Goal: Information Seeking & Learning: Find specific fact

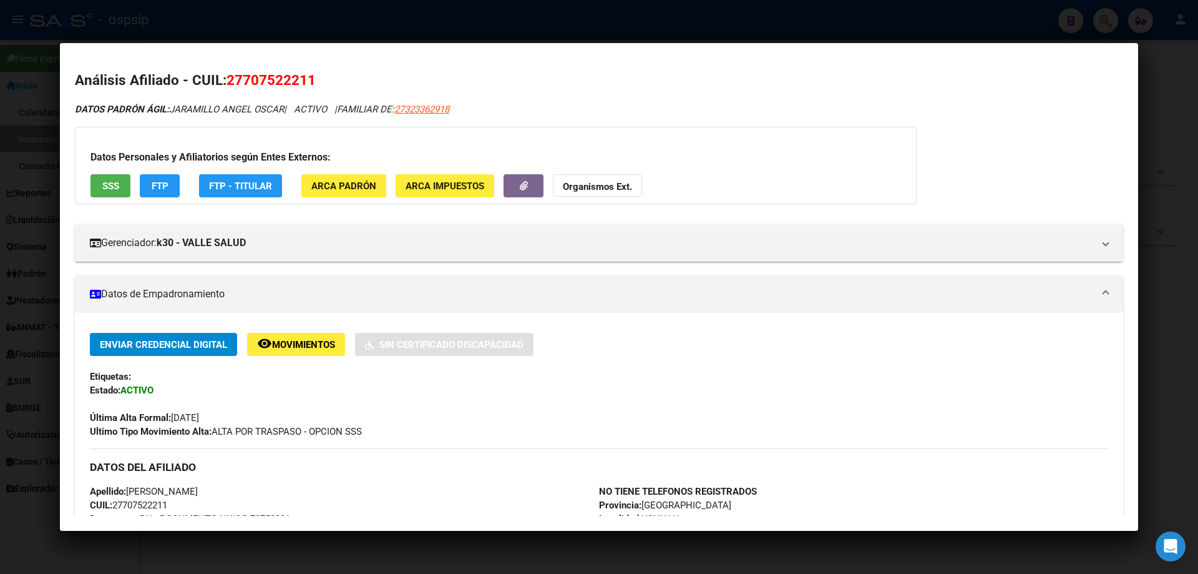
scroll to position [562, 0]
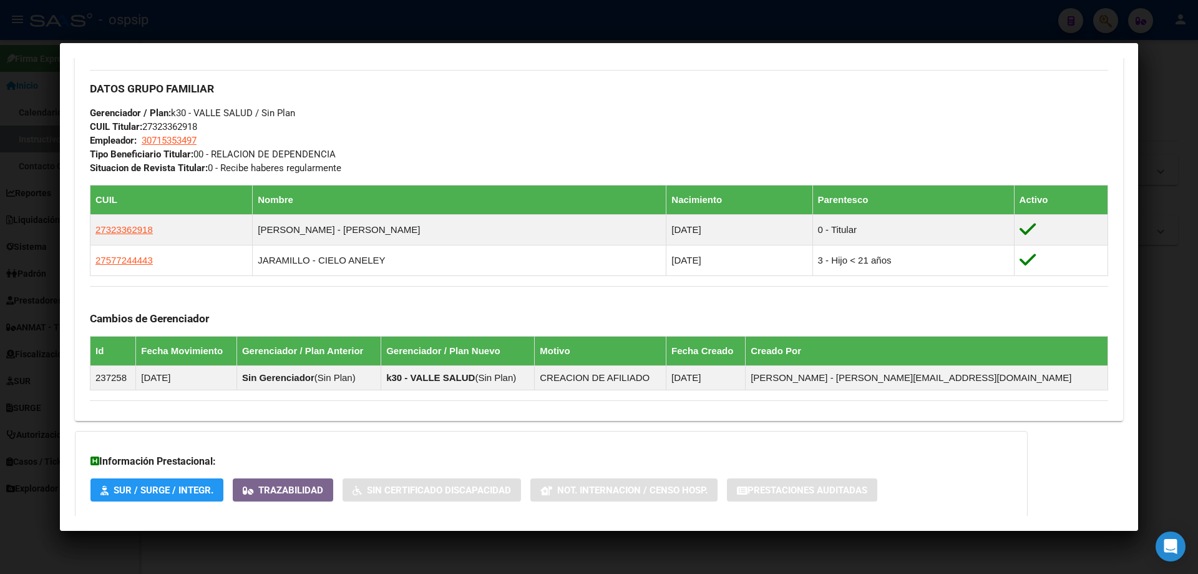
click at [506, 562] on div at bounding box center [599, 287] width 1198 height 574
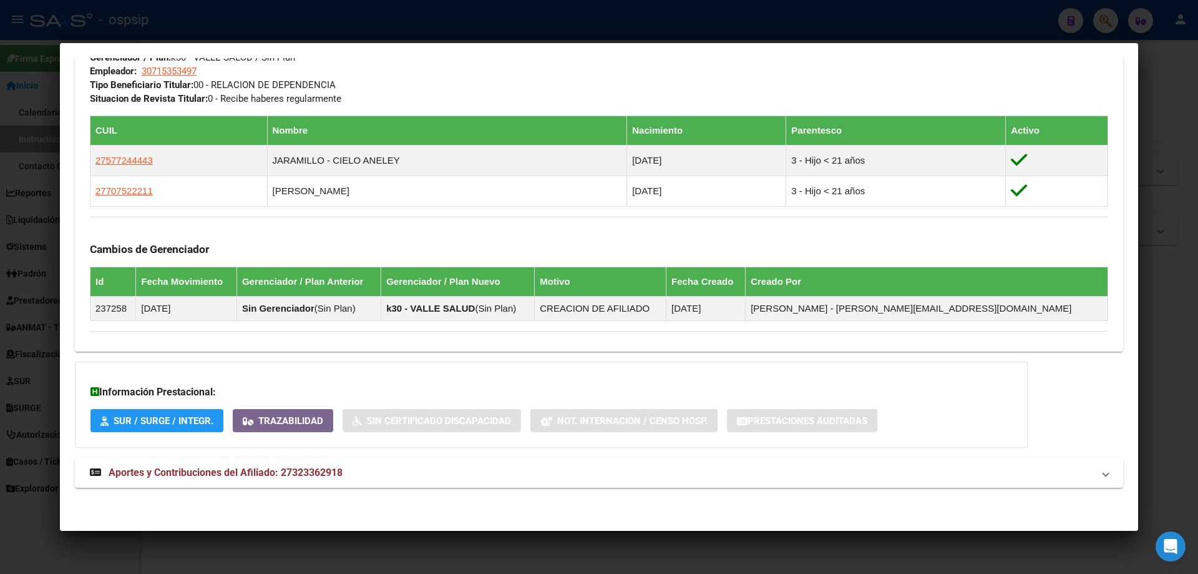
click at [492, 546] on div at bounding box center [599, 287] width 1198 height 574
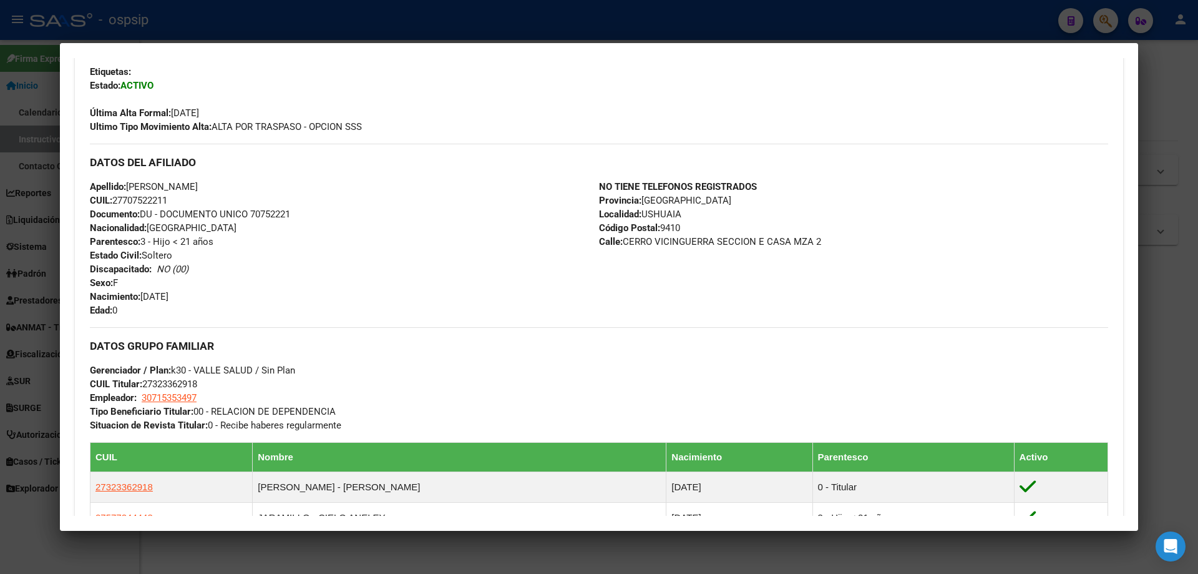
scroll to position [125, 0]
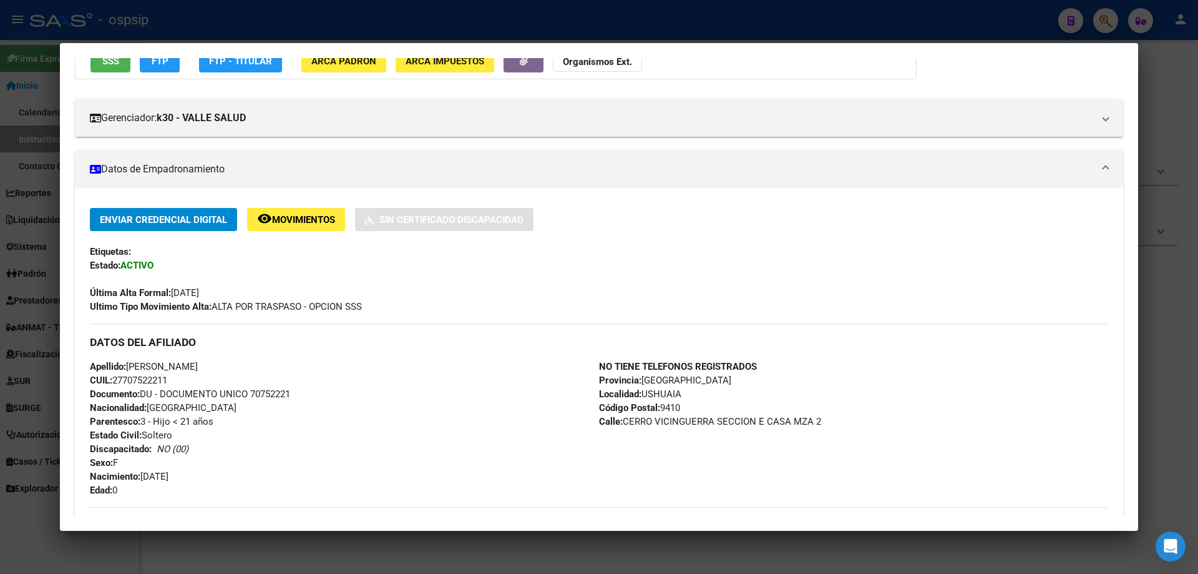
click at [1176, 375] on div at bounding box center [599, 287] width 1198 height 574
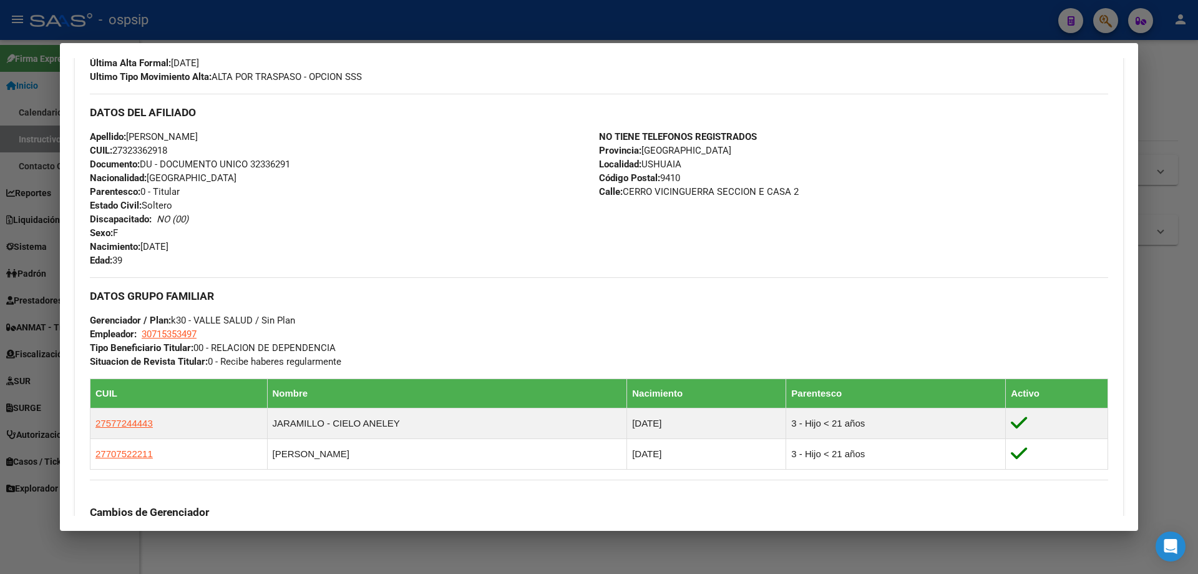
scroll to position [336, 0]
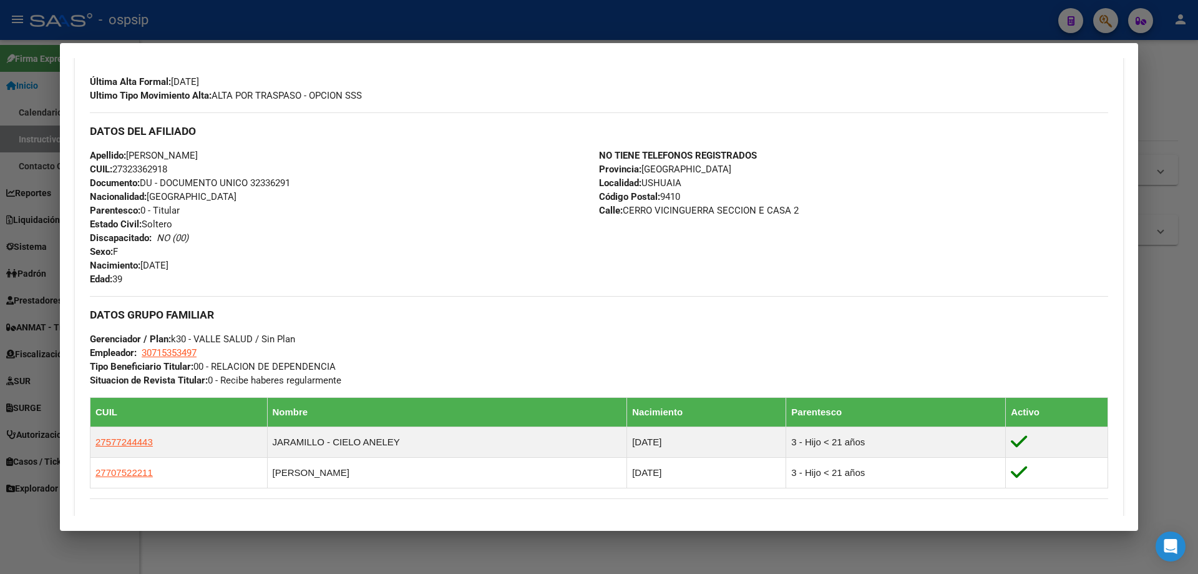
click at [601, 556] on div at bounding box center [599, 287] width 1198 height 574
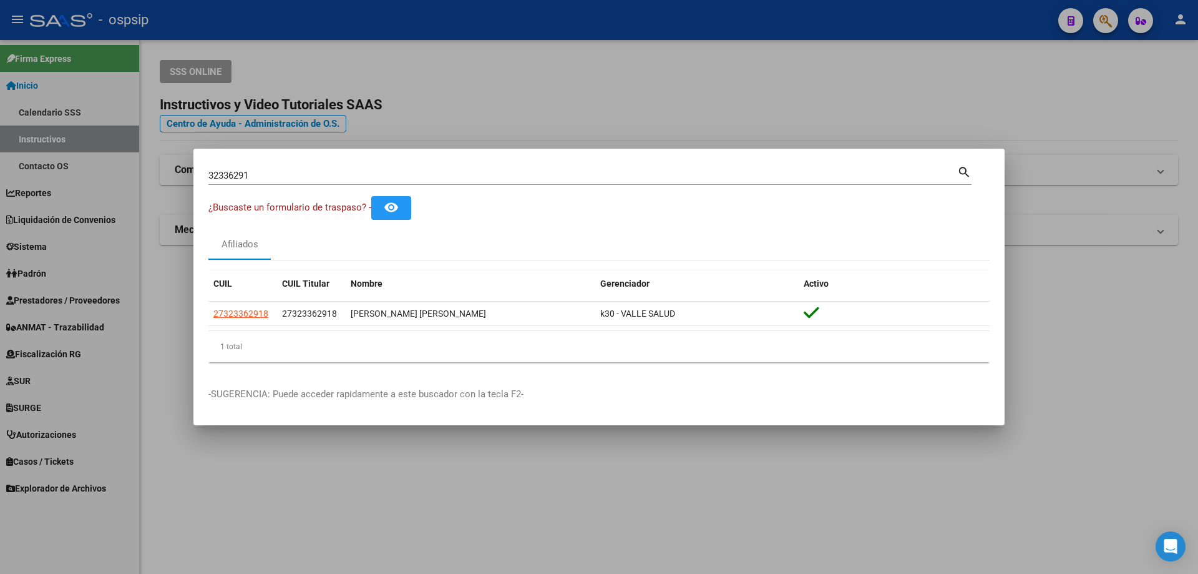
click at [283, 169] on div "32336291 Buscar (apellido, dni, [PERSON_NAME], [PERSON_NAME], cuit, obra social…" at bounding box center [589, 174] width 763 height 21
click at [283, 175] on input "32336291" at bounding box center [582, 175] width 749 height 11
type input "3"
type input "231703528"
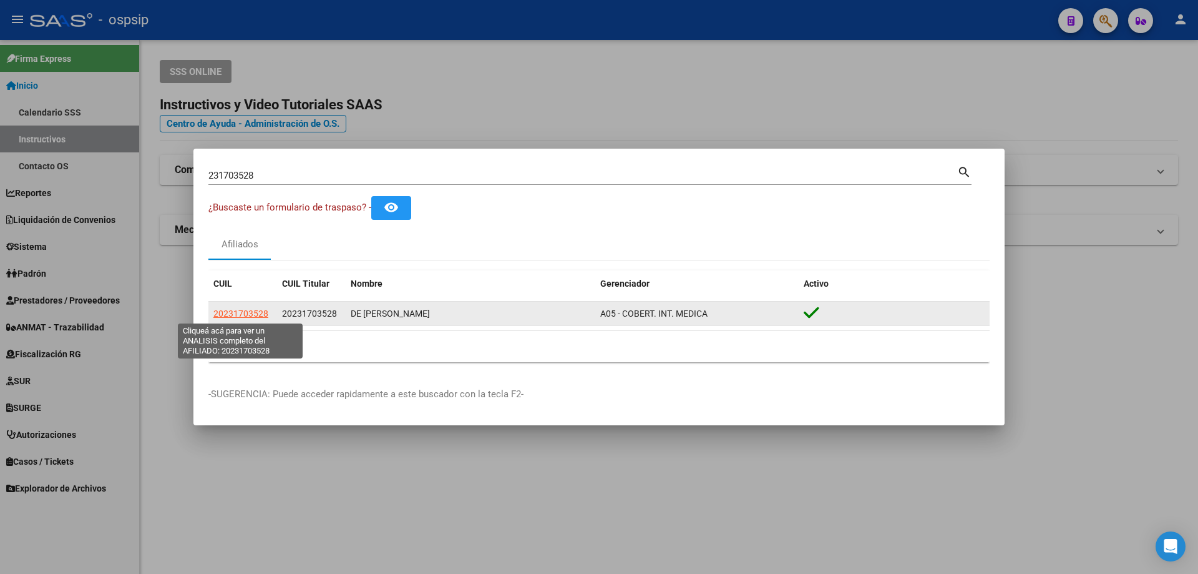
click at [226, 315] on span "20231703528" at bounding box center [240, 313] width 55 height 10
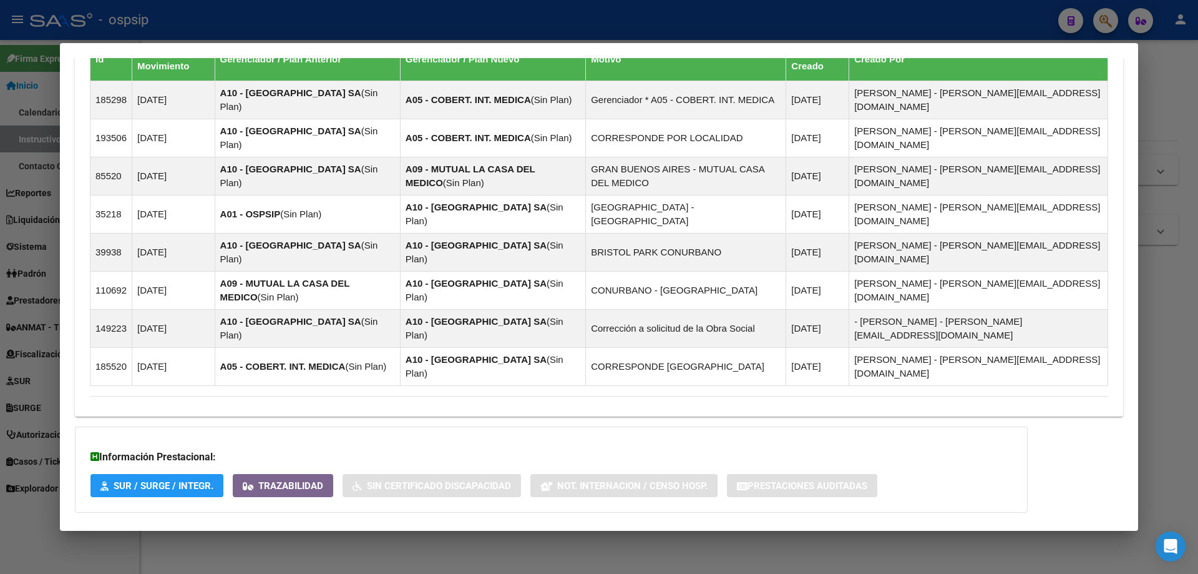
scroll to position [904, 0]
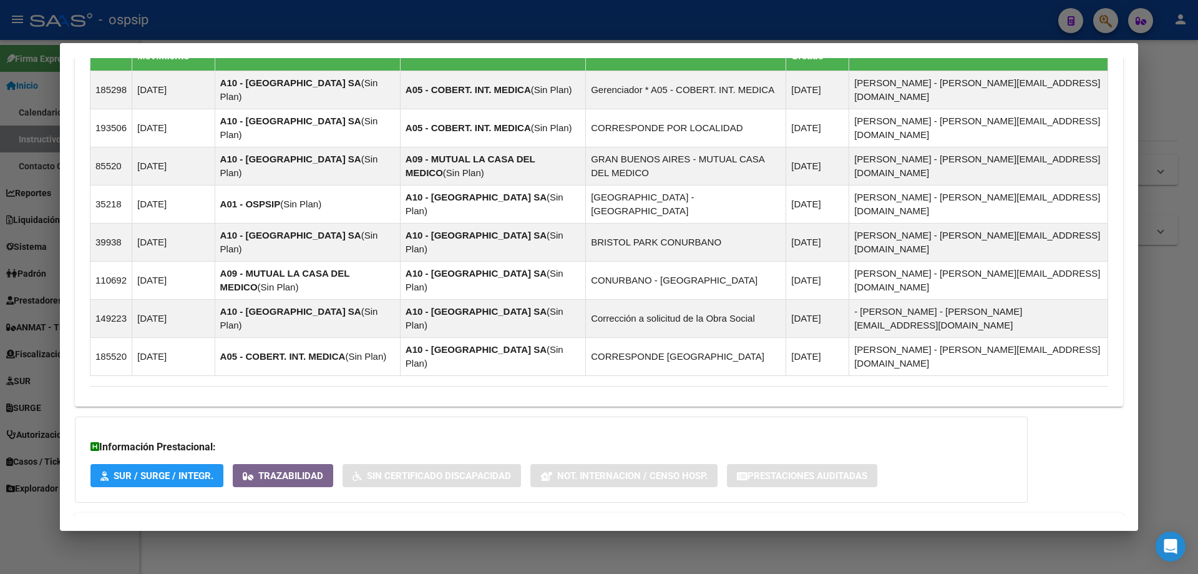
click at [228, 521] on span "Aportes y Contribuciones del Afiliado: 20231703528" at bounding box center [226, 527] width 234 height 12
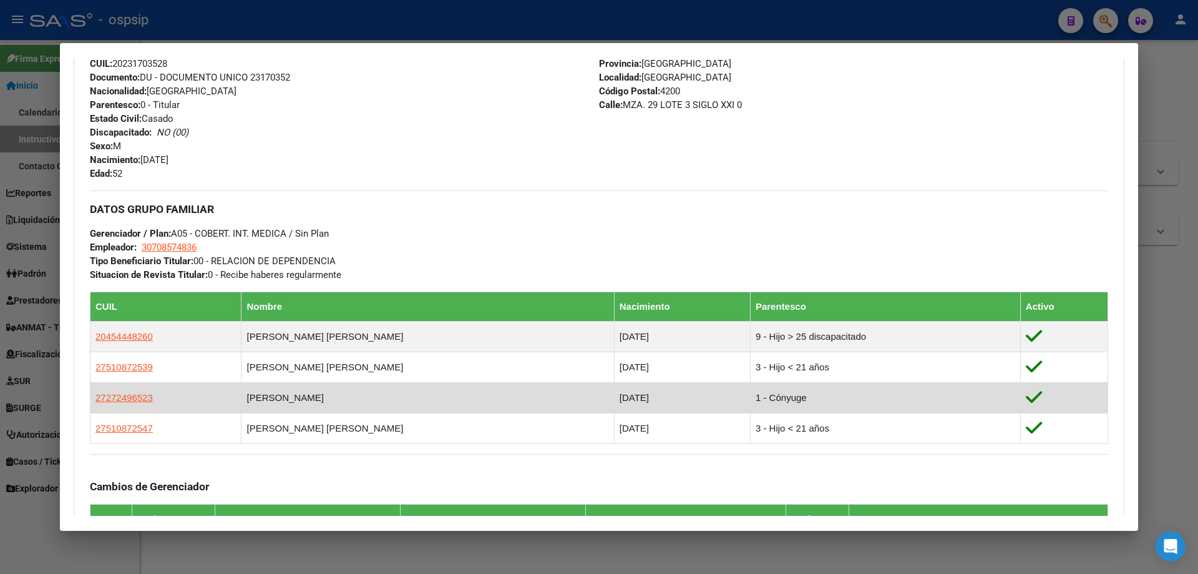
scroll to position [468, 0]
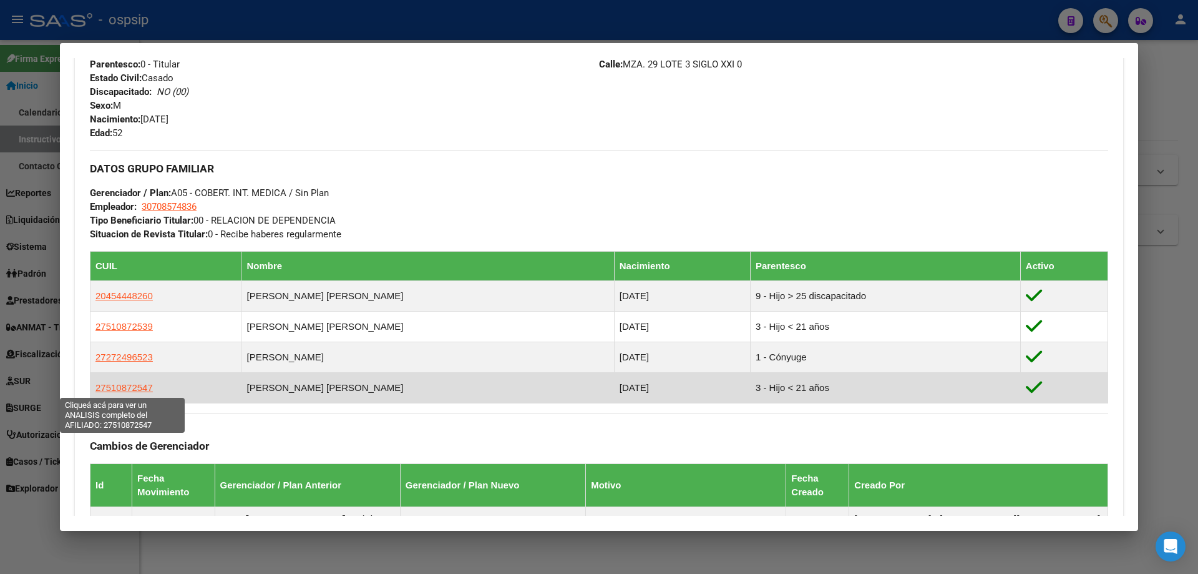
click at [107, 389] on span "27510872547" at bounding box center [123, 387] width 57 height 11
type textarea "27510872547"
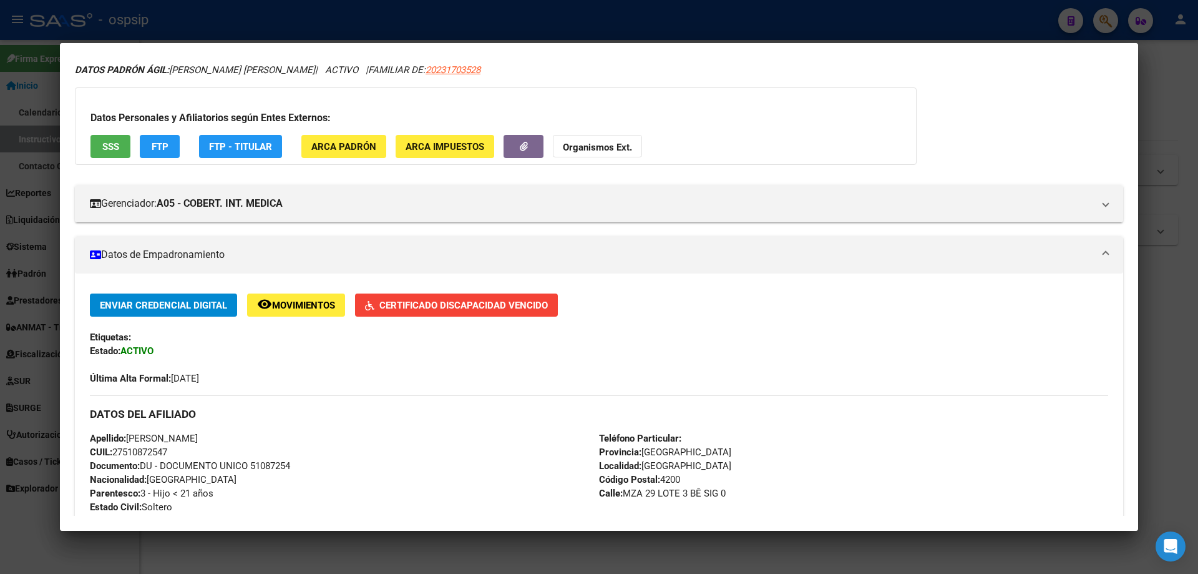
scroll to position [0, 0]
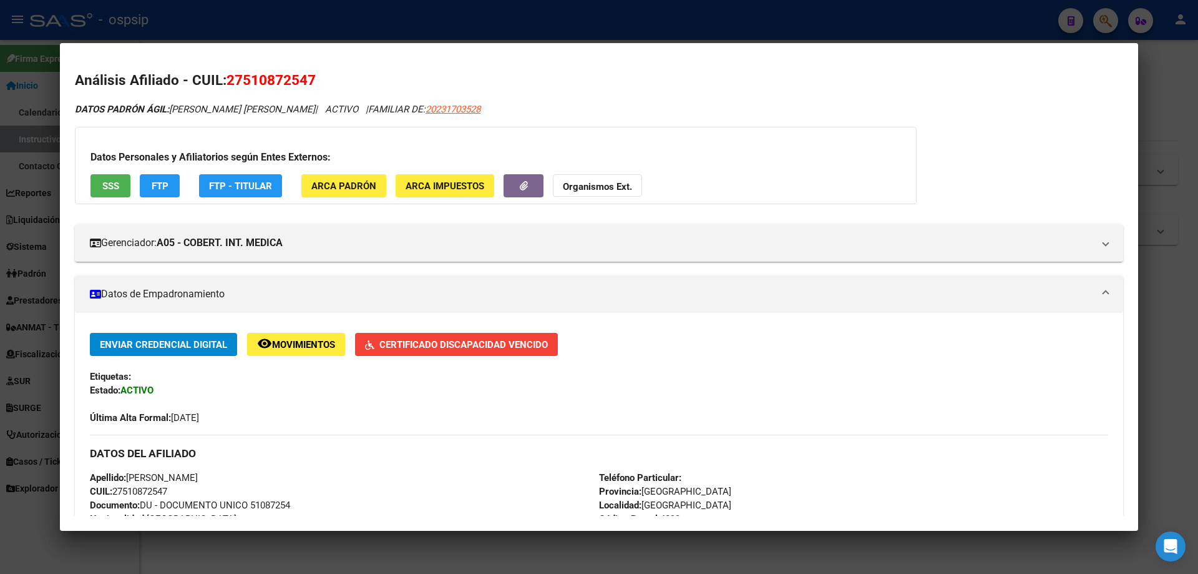
click at [766, 114] on div "DATOS PADRÓN ÁGIL: [PERSON_NAME] [PERSON_NAME] | ACTIVO | FAMILIAR DE: 20231703…" at bounding box center [599, 109] width 1049 height 14
